Goal: Task Accomplishment & Management: Complete application form

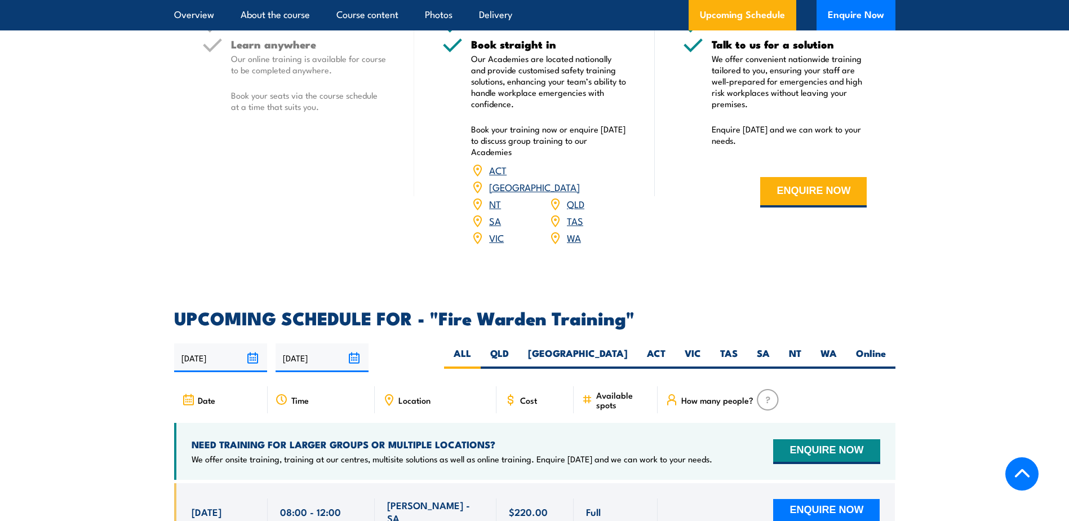
scroll to position [2085, 0]
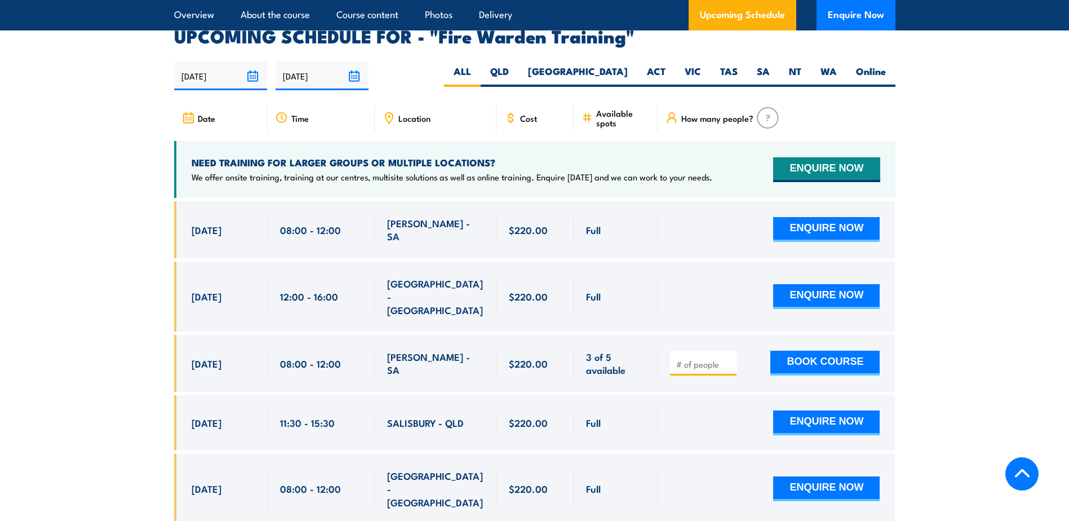
click at [439, 107] on div "Location" at bounding box center [436, 117] width 122 height 27
click at [409, 113] on span "Location" at bounding box center [414, 118] width 32 height 10
click at [755, 65] on label "SA" at bounding box center [763, 76] width 32 height 22
click at [770, 65] on input "SA" at bounding box center [773, 68] width 7 height 7
radio input "true"
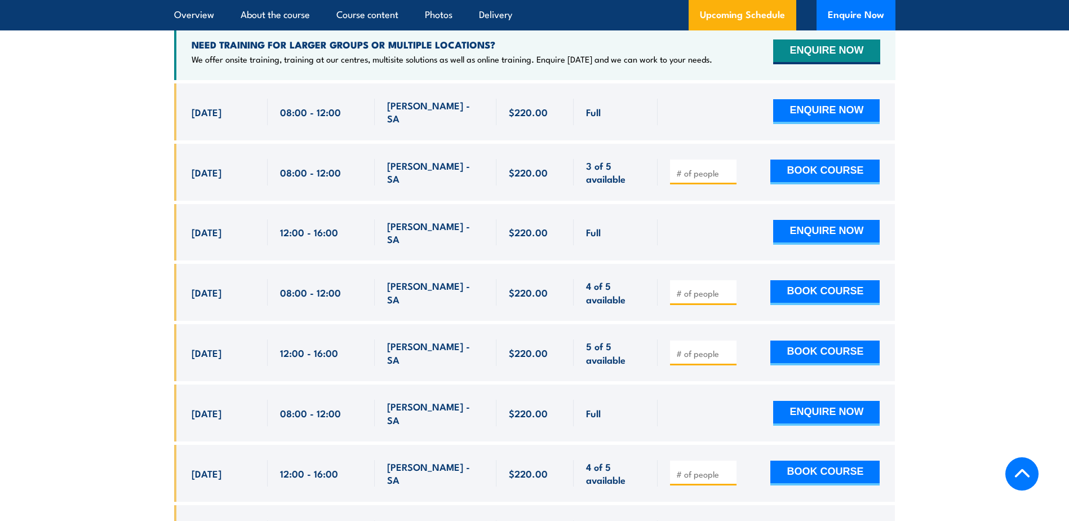
scroll to position [2039, 0]
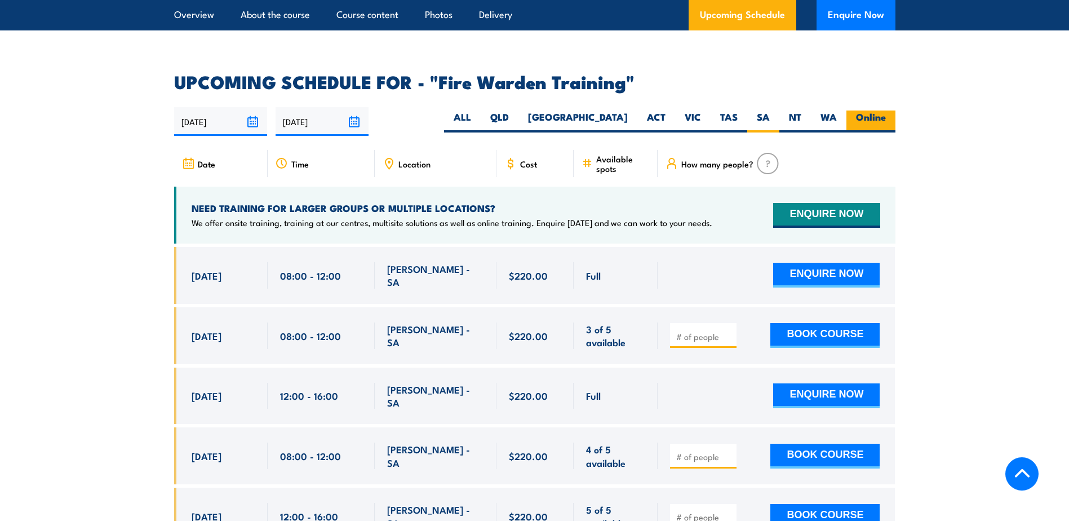
click at [868, 110] on label "Online" at bounding box center [870, 121] width 49 height 22
click at [886, 110] on input "Online" at bounding box center [889, 113] width 7 height 7
radio input "true"
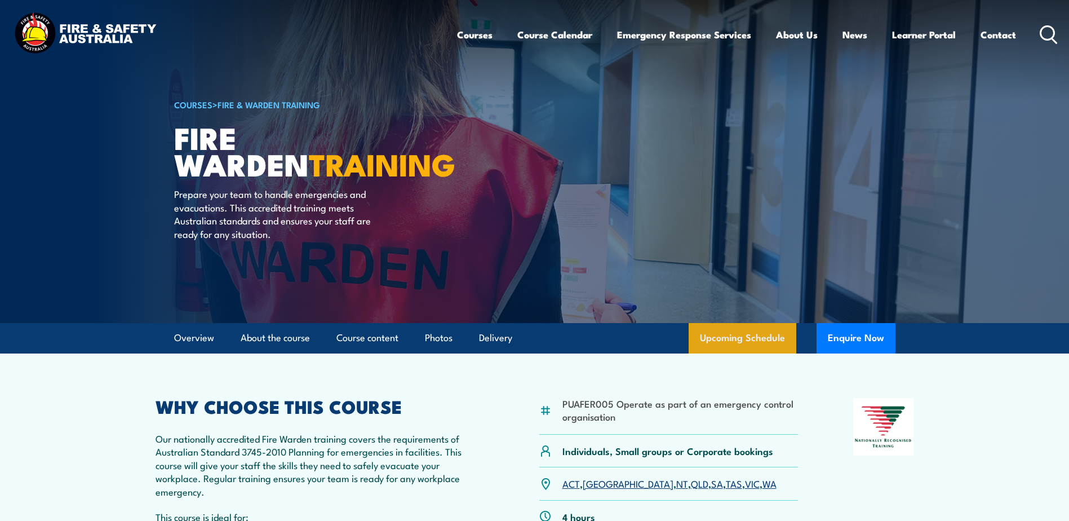
click at [750, 335] on link "Upcoming Schedule" at bounding box center [743, 338] width 108 height 30
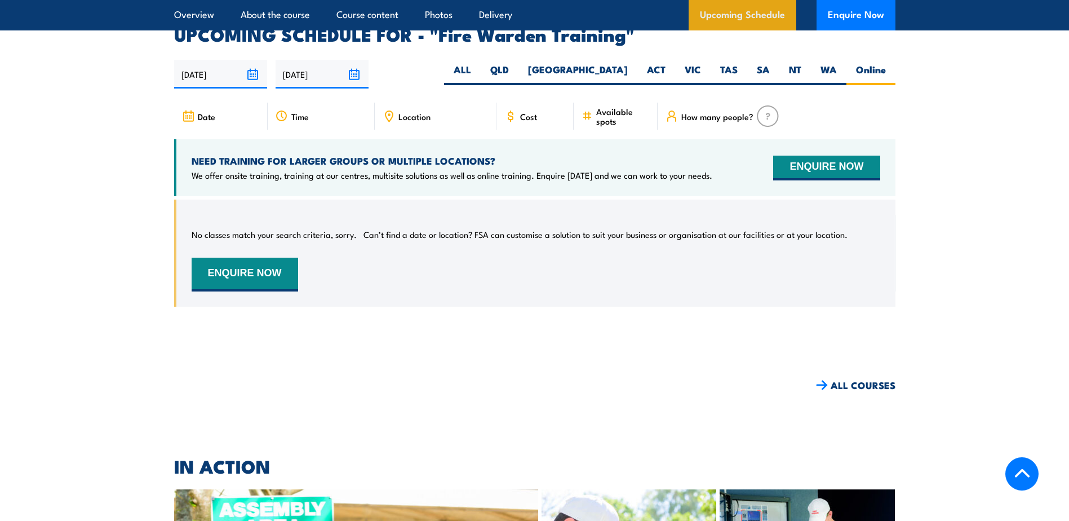
scroll to position [2096, 0]
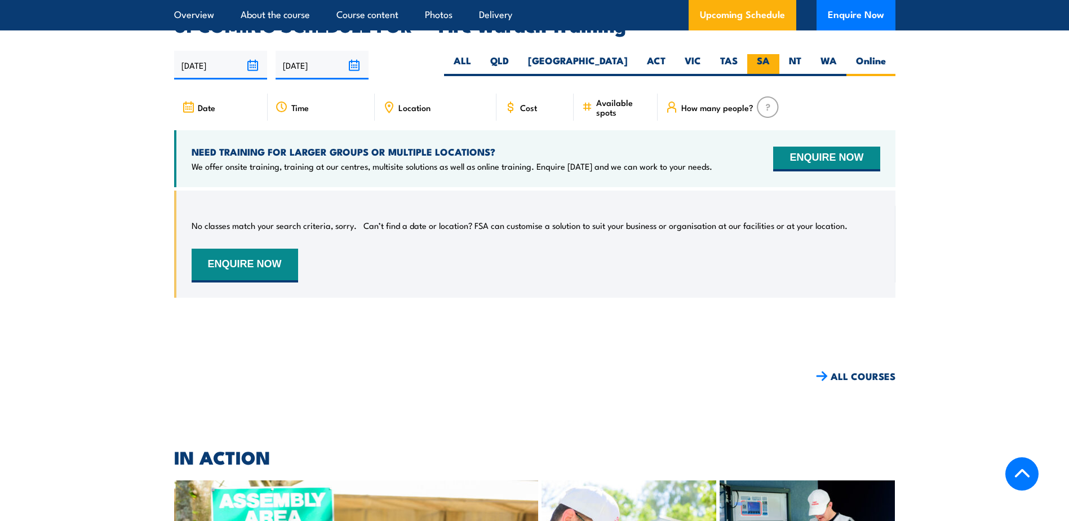
click at [764, 54] on label "SA" at bounding box center [763, 65] width 32 height 22
click at [770, 54] on input "SA" at bounding box center [773, 57] width 7 height 7
radio input "true"
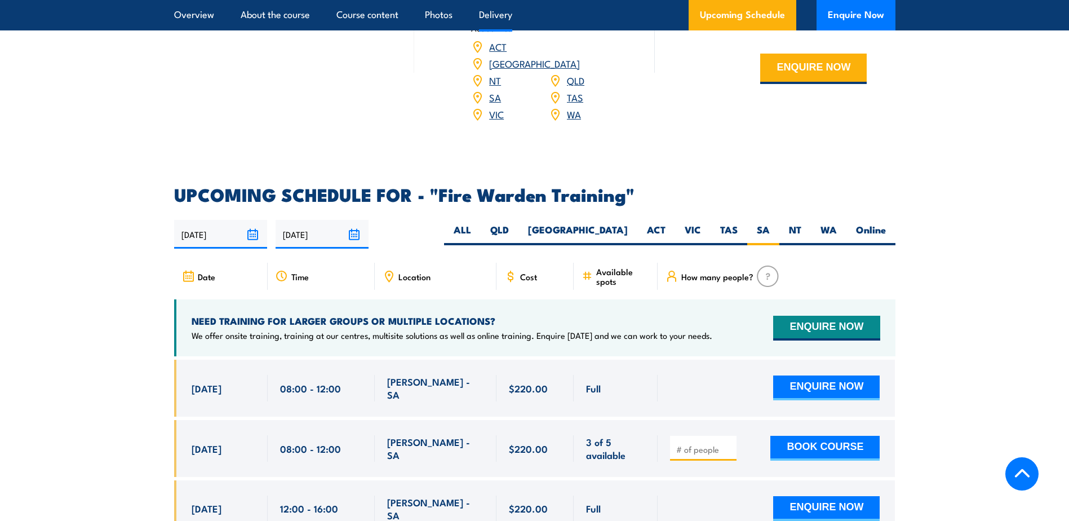
scroll to position [1602, 0]
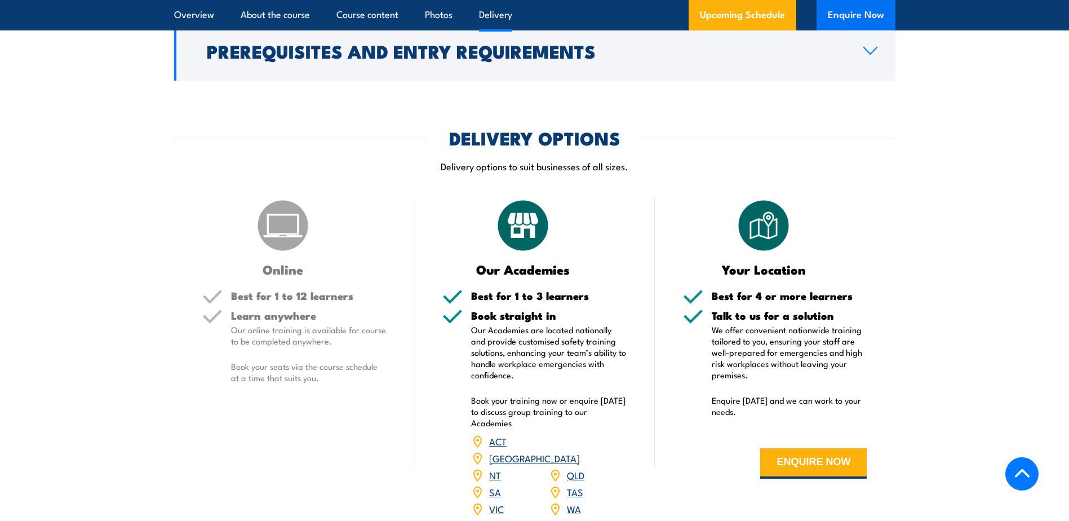
click at [843, 15] on button "Enquire Now" at bounding box center [856, 15] width 79 height 30
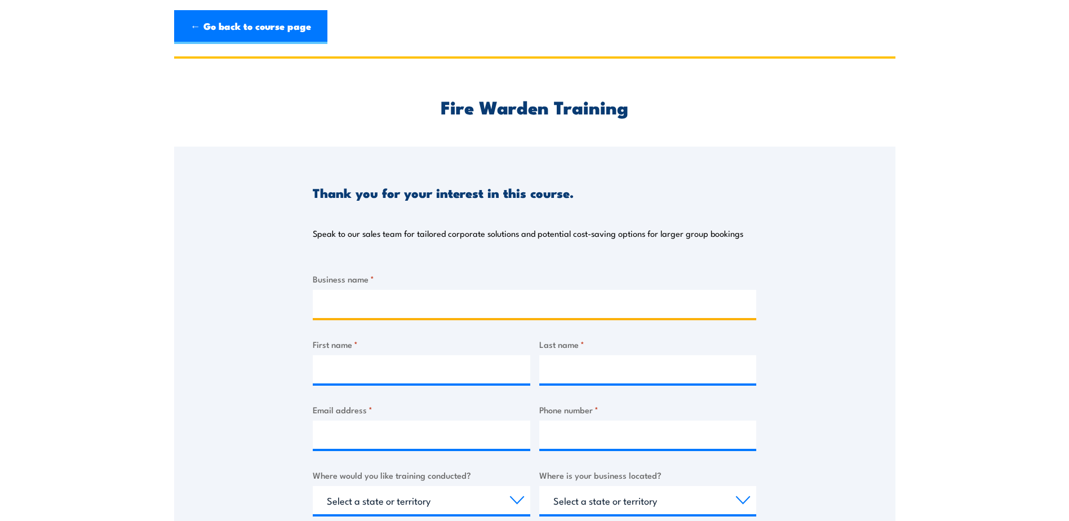
click at [402, 309] on input "Business name *" at bounding box center [535, 304] width 444 height 28
type input "C.H. ROBINSON AUSTRALIA"
type input "Kylie"
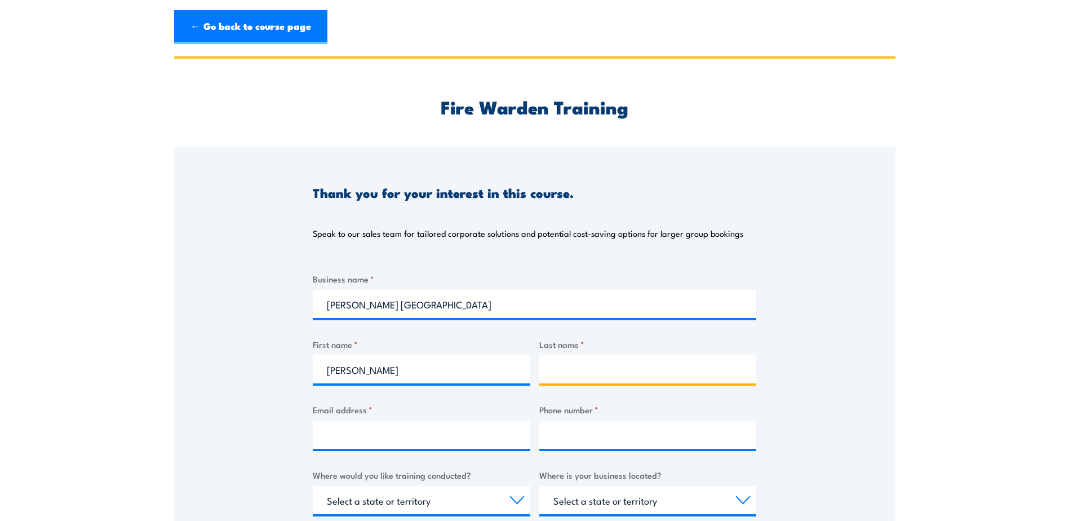
type input "Mrazek"
type input "kylie.mrazek@chrobinson.com"
type input "0413901599"
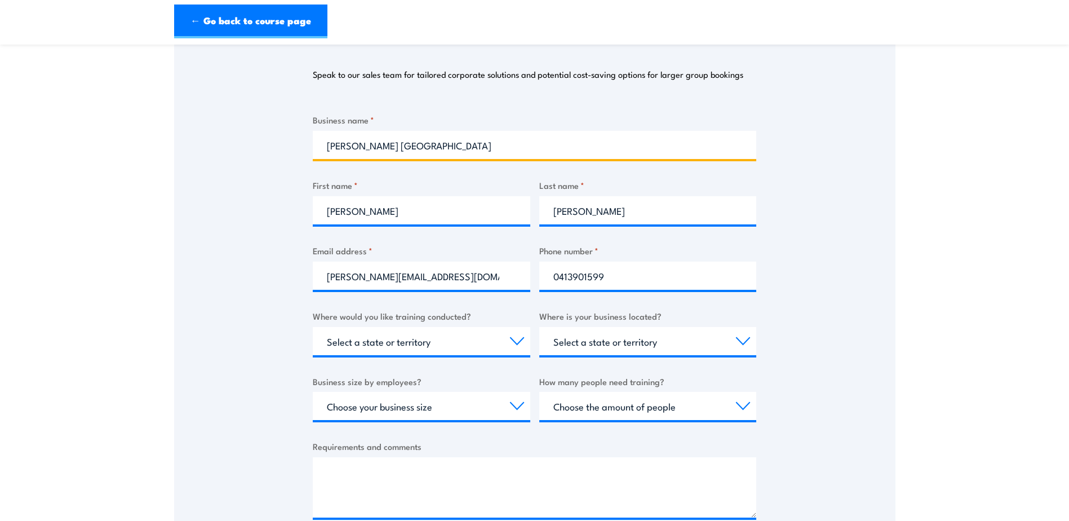
scroll to position [169, 0]
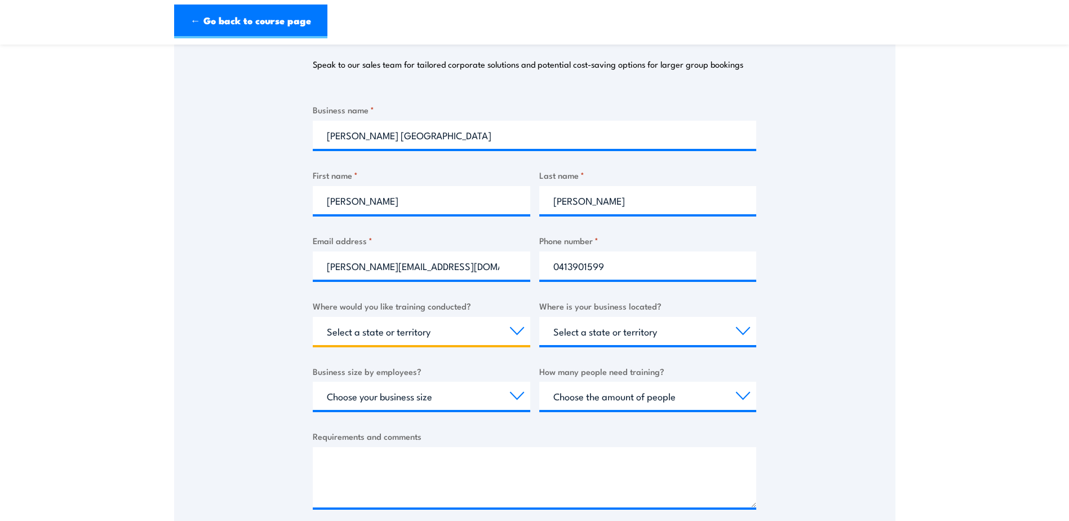
click at [406, 338] on select "Select a state or territory Nationally - multiple locations QLD NSW VIC SA ACT …" at bounding box center [422, 331] width 218 height 28
click at [313, 317] on select "Select a state or territory Nationally - multiple locations QLD NSW VIC SA ACT …" at bounding box center [422, 331] width 218 height 28
click at [382, 325] on select "Select a state or territory Nationally - multiple locations QLD NSW VIC SA ACT …" at bounding box center [422, 331] width 218 height 28
select select "SA"
click at [313, 317] on select "Select a state or territory Nationally - multiple locations QLD NSW VIC SA ACT …" at bounding box center [422, 331] width 218 height 28
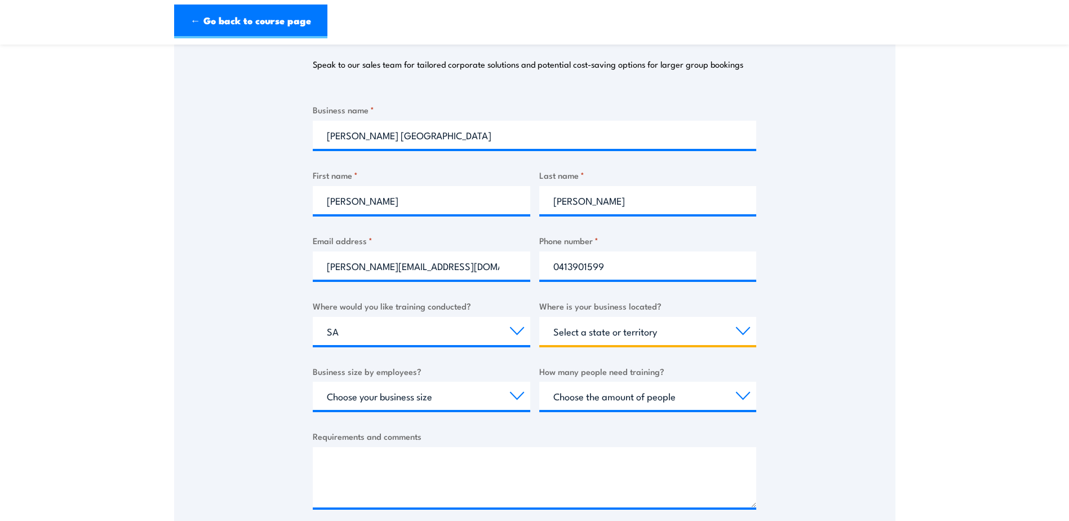
click at [669, 332] on select "Select a state or territory QLD NSW VIC SA ACT WA TAS NT" at bounding box center [648, 331] width 218 height 28
select select "SA"
click at [539, 317] on select "Select a state or territory QLD NSW VIC SA ACT WA TAS NT" at bounding box center [648, 331] width 218 height 28
click at [602, 327] on select "Select a state or territory QLD NSW VIC SA ACT WA TAS NT" at bounding box center [648, 331] width 218 height 28
drag, startPoint x: 247, startPoint y: 421, endPoint x: 283, endPoint y: 414, distance: 36.7
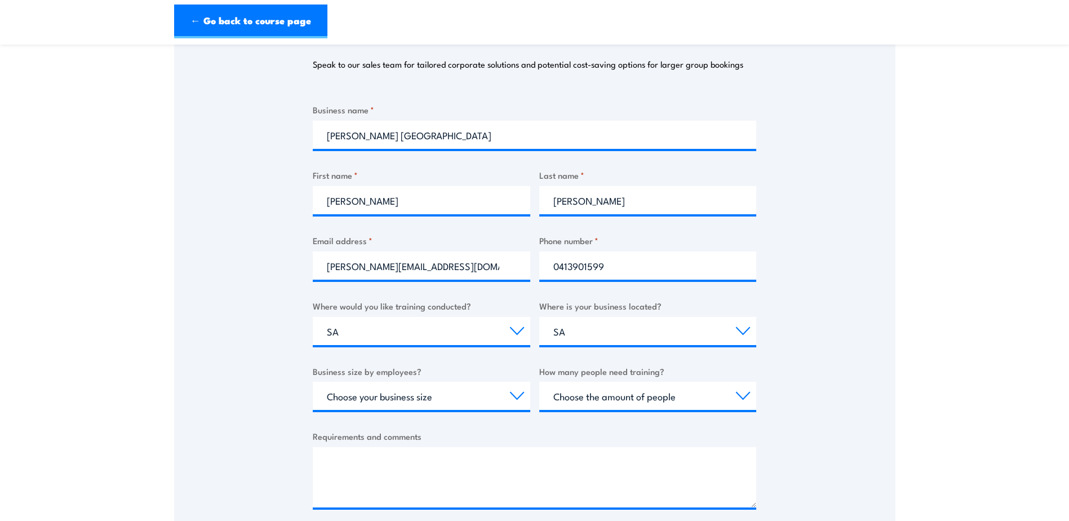
click at [247, 421] on div "Thank you for your interest in this course. Speak to our sales team for tailore…" at bounding box center [534, 258] width 721 height 563
click at [373, 401] on select "Choose your business size 1 to 19 20 to 199 200+" at bounding box center [422, 396] width 218 height 28
select select "1 to 19"
click at [313, 382] on select "Choose your business size 1 to 19 20 to 199 200+" at bounding box center [422, 396] width 218 height 28
click at [640, 402] on select "Choose the amount of people 1 to 4 5 to 19 20+" at bounding box center [648, 396] width 218 height 28
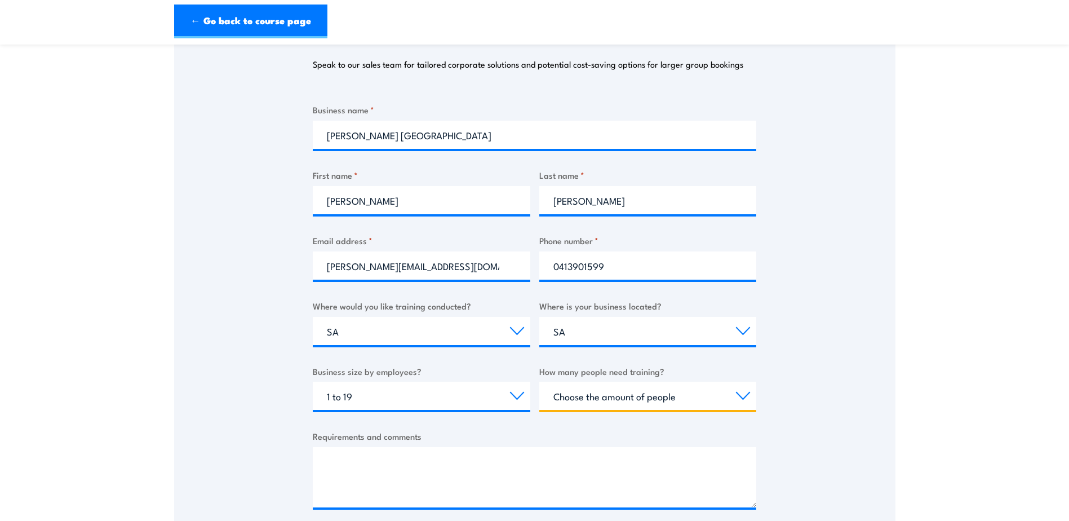
select select "1 to 4"
click at [539, 382] on select "Choose the amount of people 1 to 4 5 to 19 20+" at bounding box center [648, 396] width 218 height 28
click at [390, 445] on div "Requirements and comments" at bounding box center [535, 468] width 444 height 78
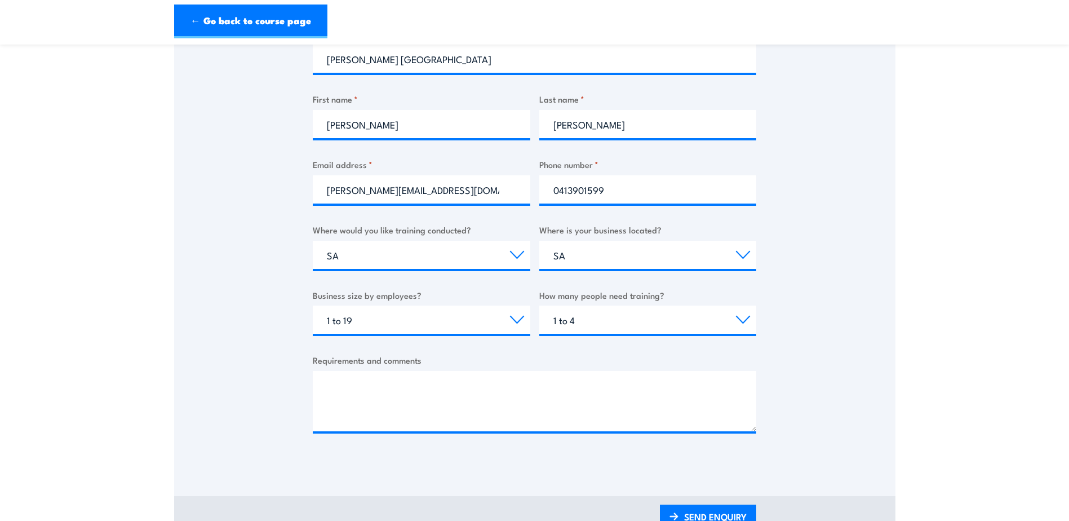
scroll to position [338, 0]
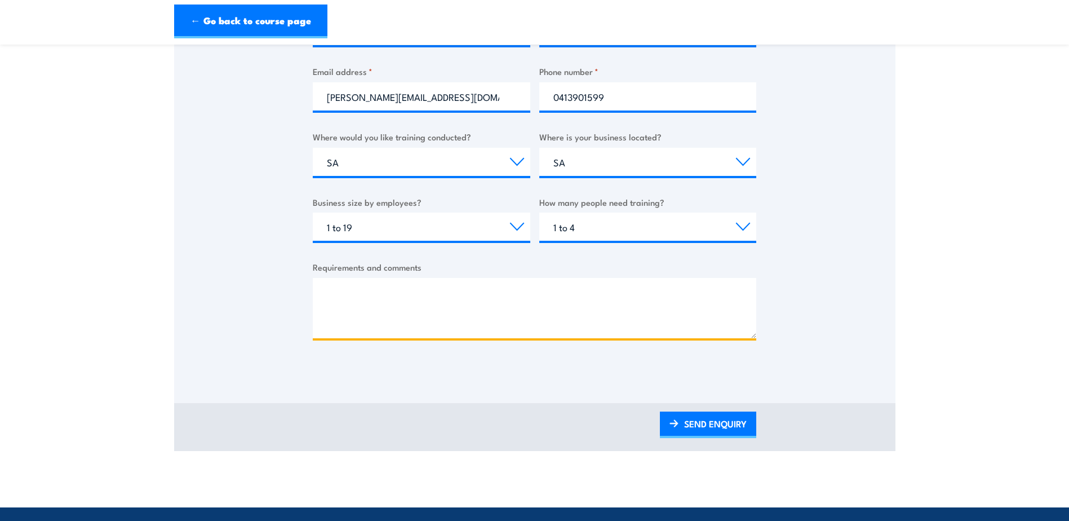
click at [424, 325] on textarea "Requirements and comments" at bounding box center [535, 308] width 444 height 60
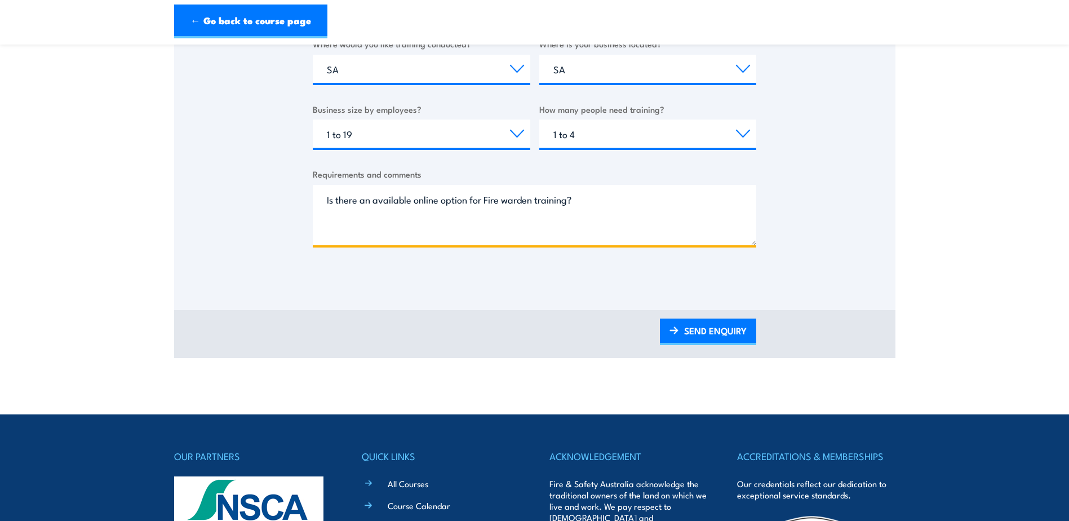
scroll to position [451, 0]
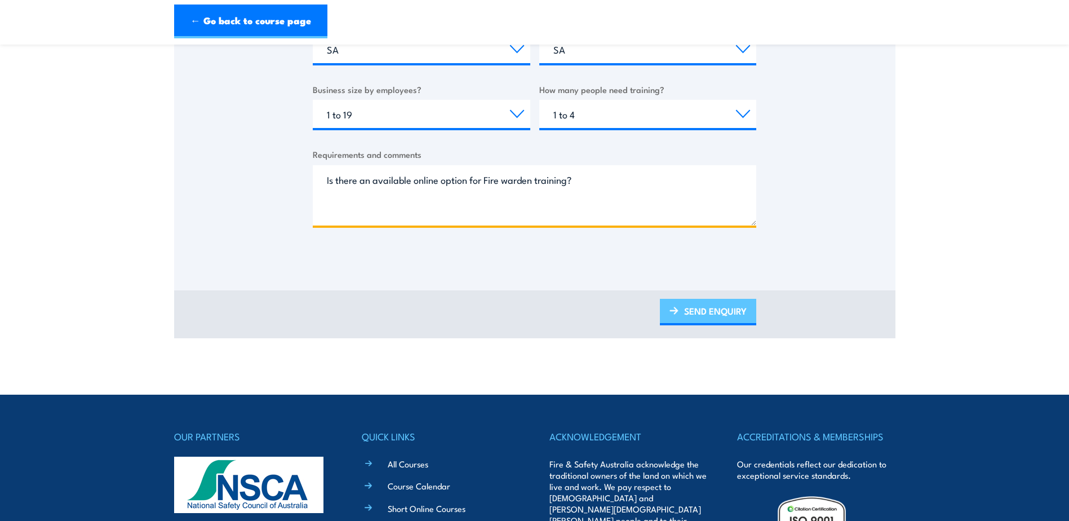
type textarea "Is there an available online option for Fire warden training?"
click at [717, 314] on link "SEND ENQUIRY" at bounding box center [708, 312] width 96 height 26
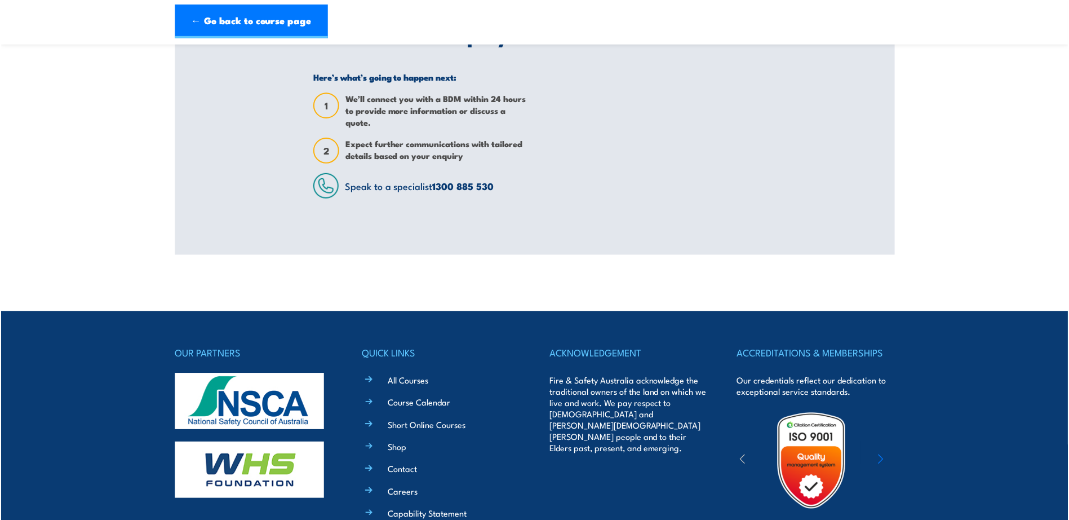
scroll to position [15, 0]
